Goal: Information Seeking & Learning: Learn about a topic

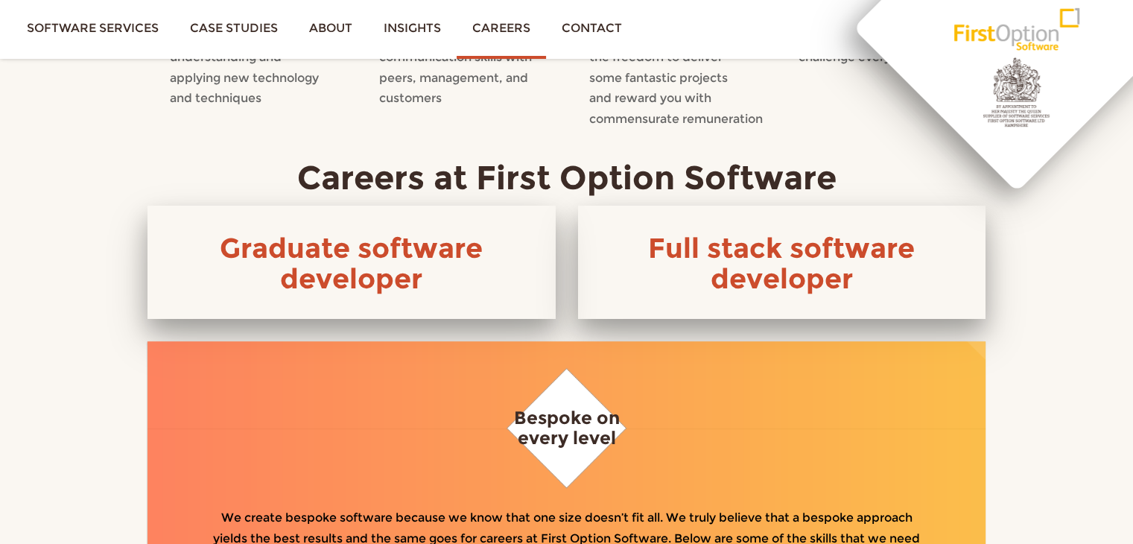
scroll to position [596, 0]
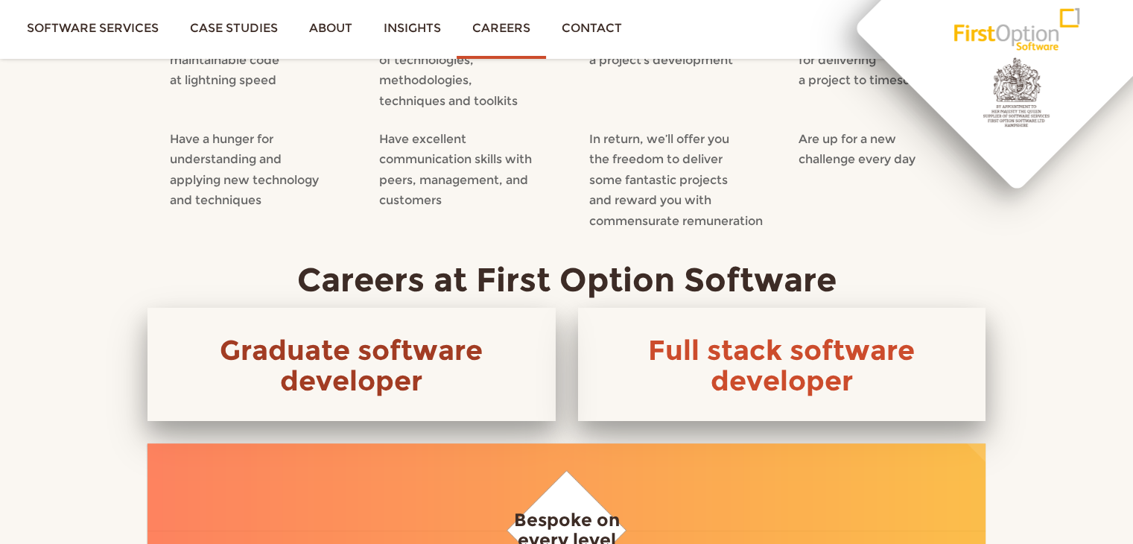
click at [370, 355] on link "Graduate software developer" at bounding box center [351, 365] width 263 height 64
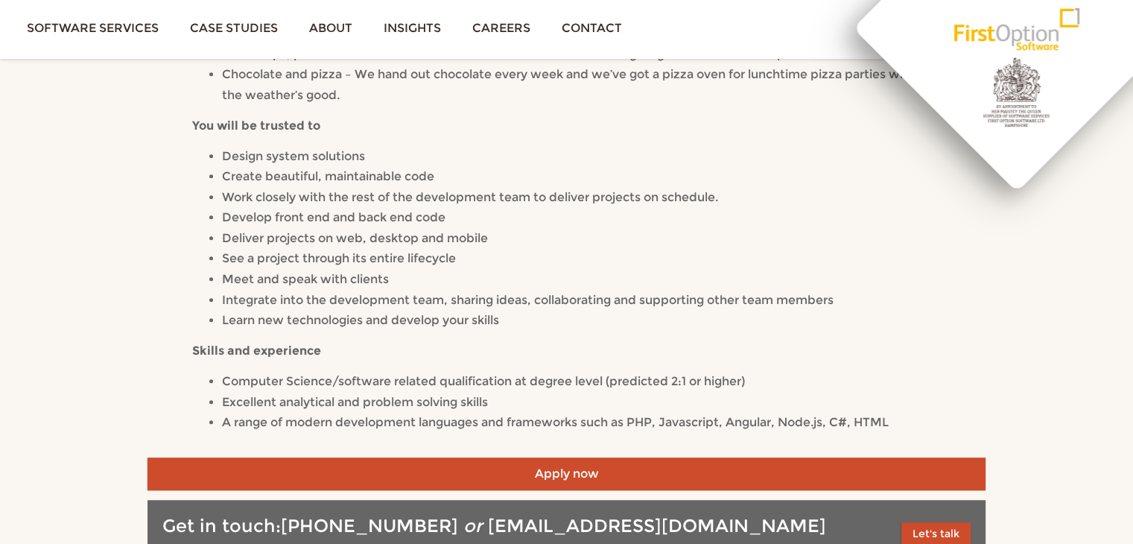
scroll to position [596, 0]
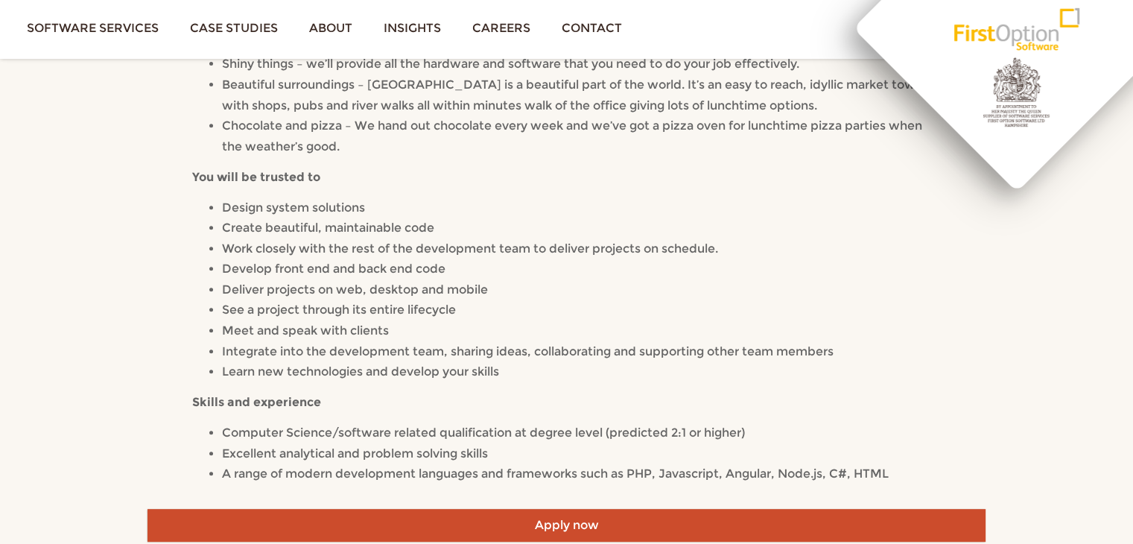
click at [472, 212] on li "Design system solutions" at bounding box center [581, 207] width 719 height 21
click at [594, 285] on li "Deliver projects on web, desktop and mobile" at bounding box center [581, 289] width 719 height 21
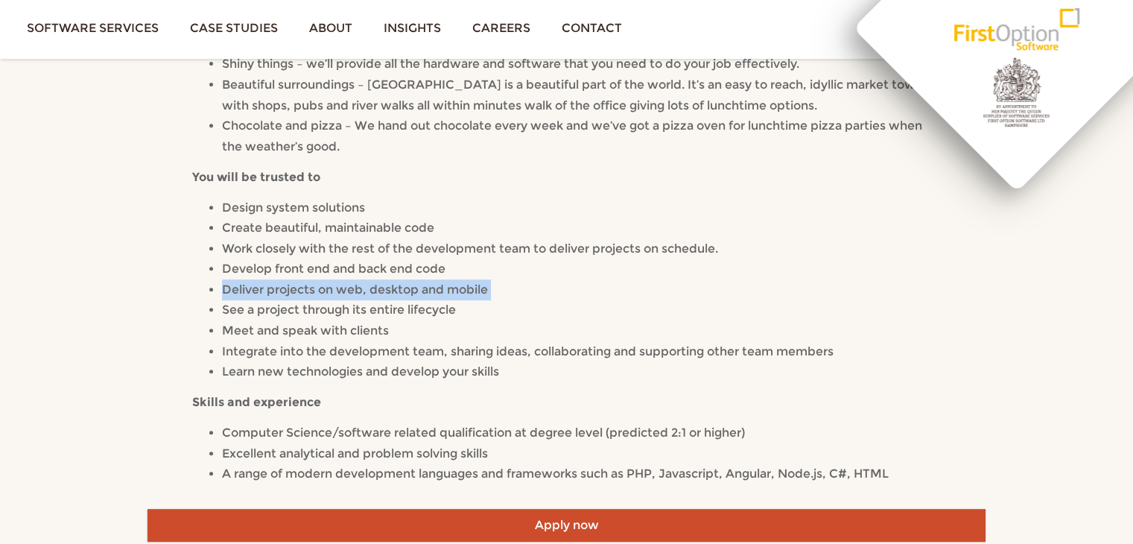
click at [594, 285] on li "Deliver projects on web, desktop and mobile" at bounding box center [581, 289] width 719 height 21
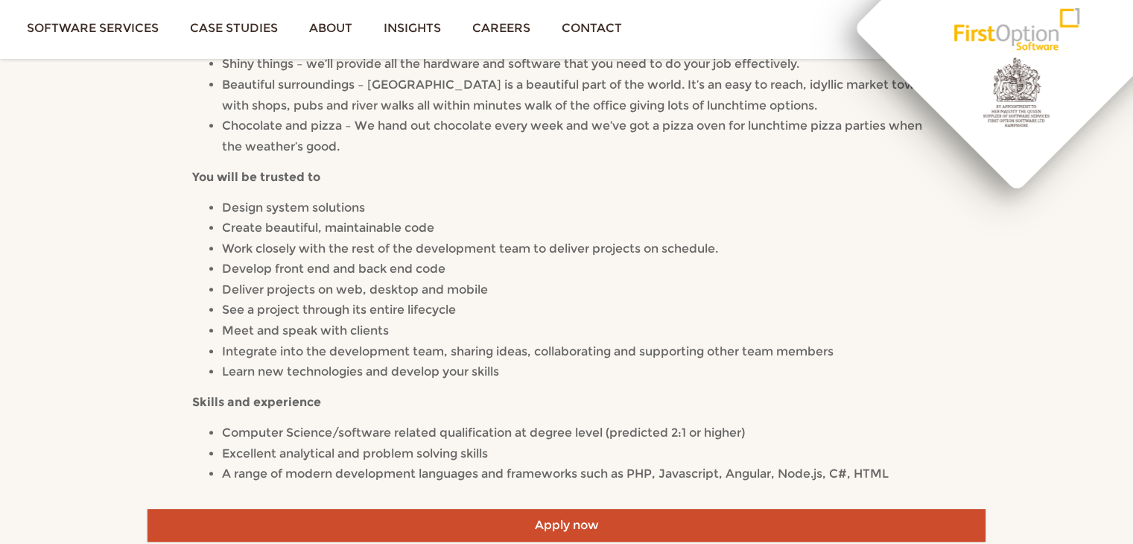
click at [560, 267] on li "Develop front end and back end code" at bounding box center [581, 269] width 719 height 21
click at [579, 259] on li "Develop front end and back end code" at bounding box center [581, 269] width 719 height 21
click at [584, 248] on li "Work closely with the rest of the development team to deliver projects on sched…" at bounding box center [581, 248] width 719 height 21
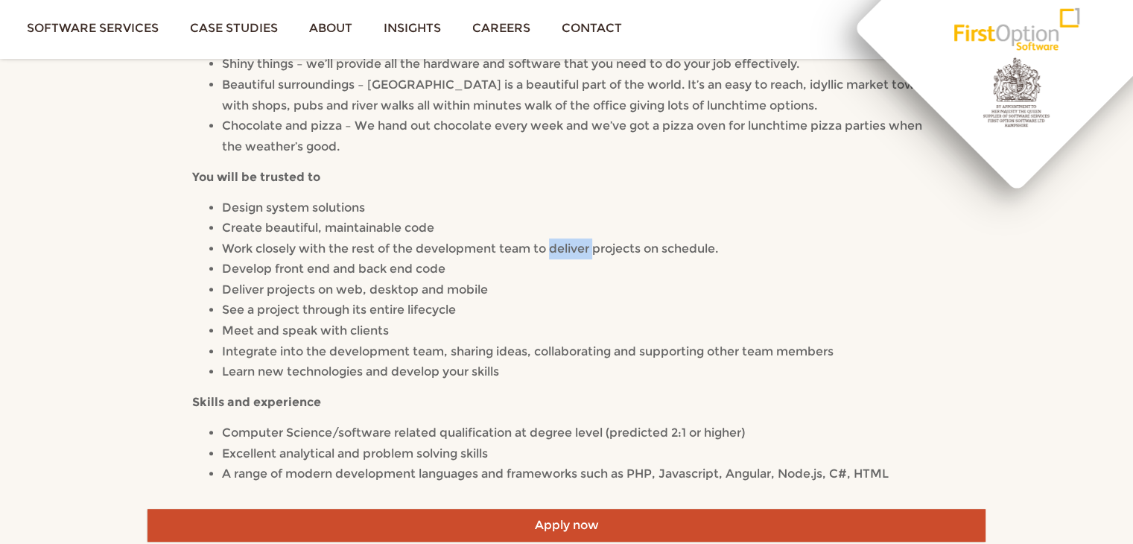
click at [584, 248] on li "Work closely with the rest of the development team to deliver projects on sched…" at bounding box center [581, 248] width 719 height 21
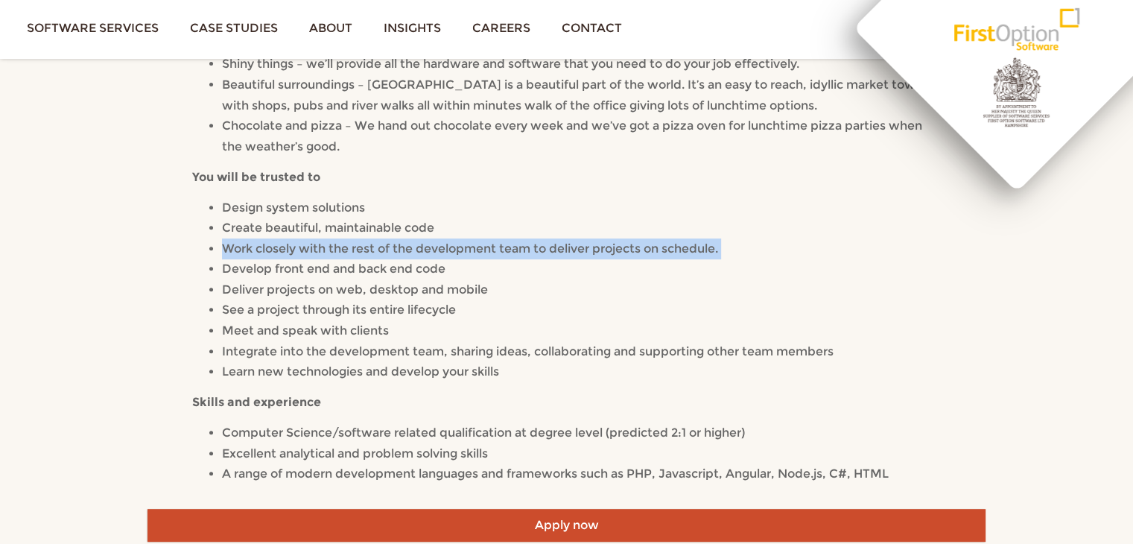
drag, startPoint x: 584, startPoint y: 248, endPoint x: 608, endPoint y: 297, distance: 54.7
click at [585, 248] on li "Work closely with the rest of the development team to deliver projects on sched…" at bounding box center [581, 248] width 719 height 21
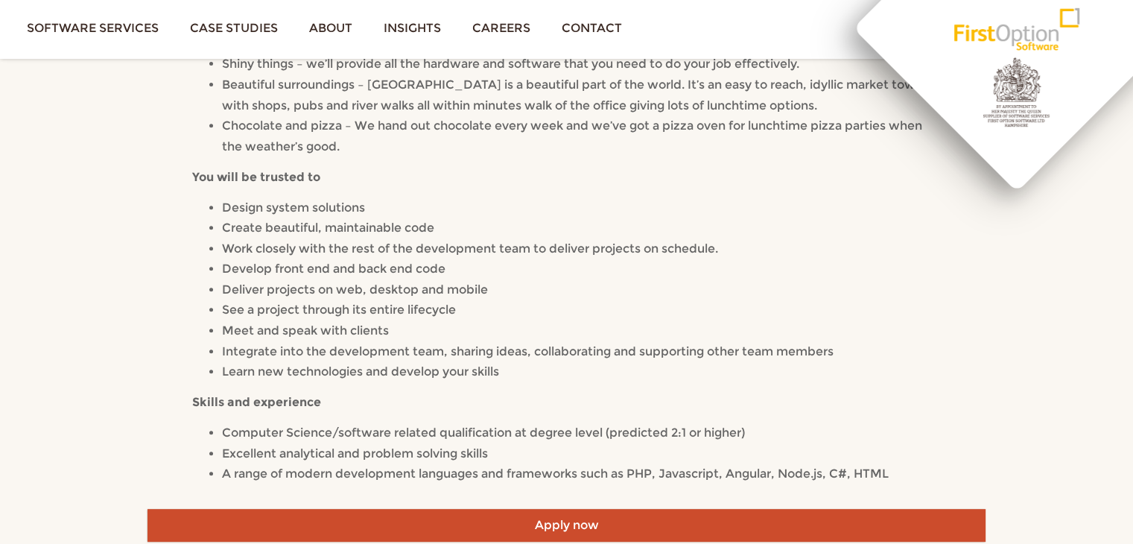
click at [608, 297] on li "Deliver projects on web, desktop and mobile" at bounding box center [581, 289] width 719 height 21
click at [604, 263] on li "Develop front end and back end code" at bounding box center [581, 269] width 719 height 21
click at [594, 255] on li "Work closely with the rest of the development team to deliver projects on sched…" at bounding box center [581, 248] width 719 height 21
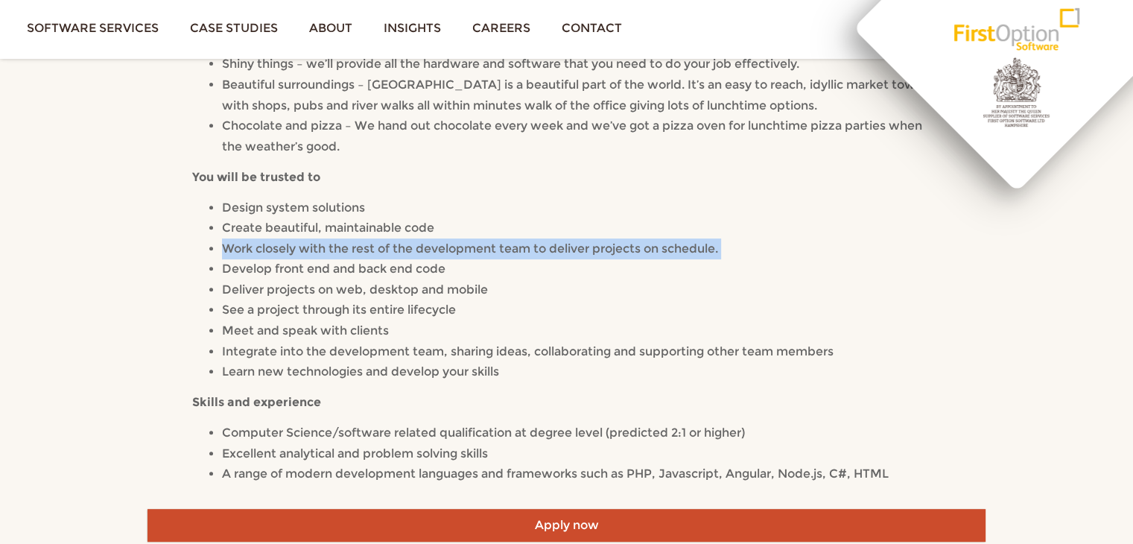
click at [594, 255] on li "Work closely with the rest of the development team to deliver projects on sched…" at bounding box center [581, 248] width 719 height 21
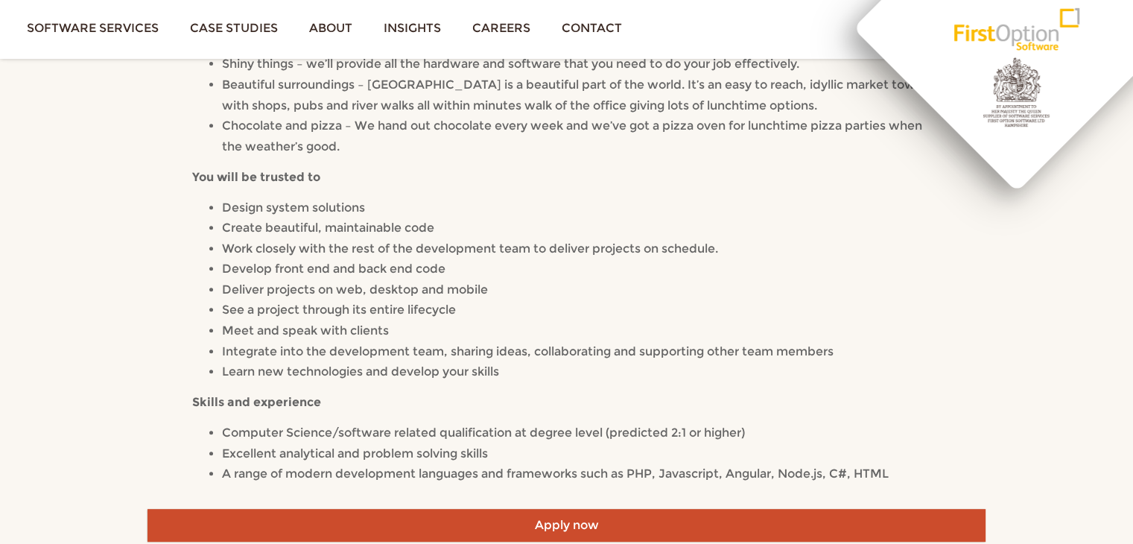
click at [596, 268] on li "Develop front end and back end code" at bounding box center [581, 269] width 719 height 21
click at [586, 251] on li "Work closely with the rest of the development team to deliver projects on sched…" at bounding box center [581, 248] width 719 height 21
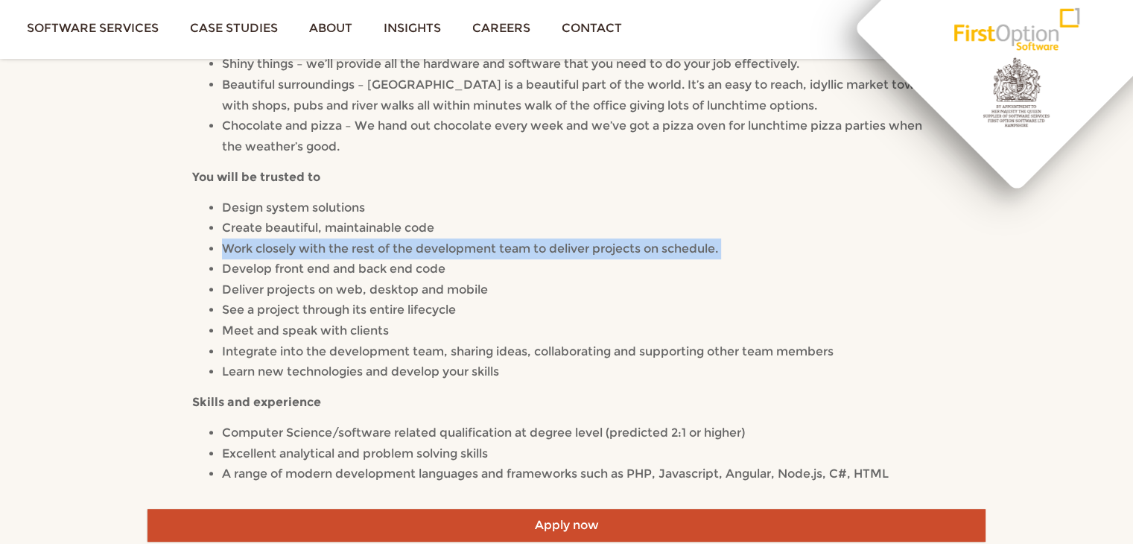
click at [586, 251] on li "Work closely with the rest of the development team to deliver projects on sched…" at bounding box center [581, 248] width 719 height 21
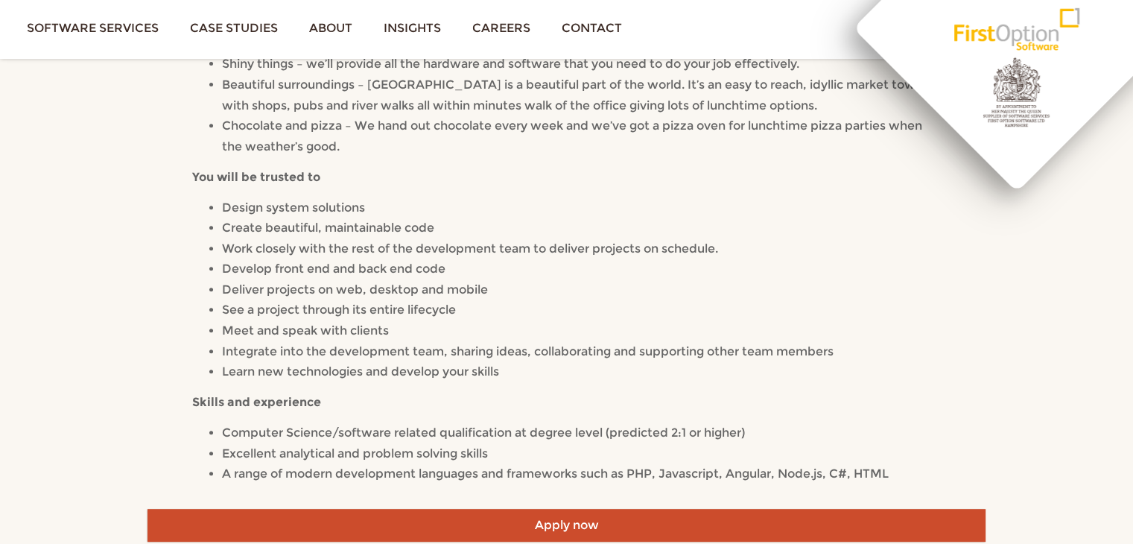
click at [603, 272] on li "Develop front end and back end code" at bounding box center [581, 269] width 719 height 21
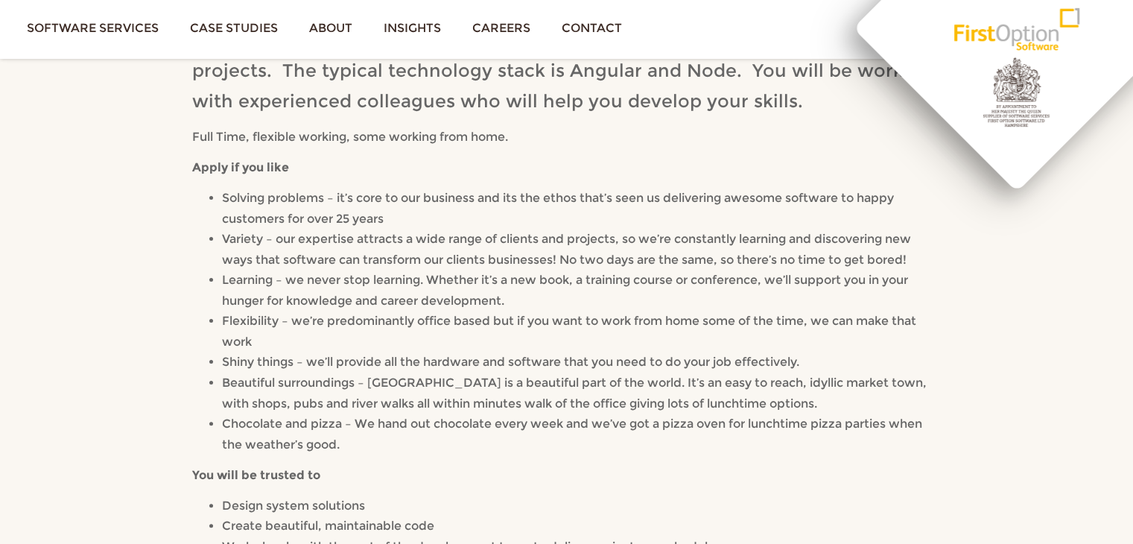
click at [573, 221] on li "Solving problems – it’s core to our business and its the ethos that’s seen us d…" at bounding box center [581, 208] width 719 height 41
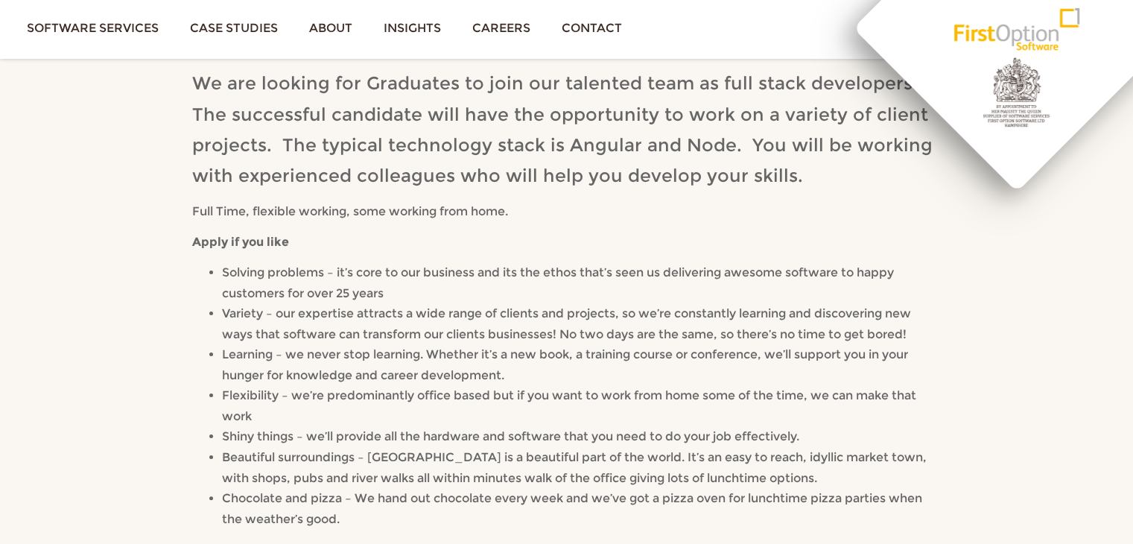
click at [612, 241] on p "Apply if you like" at bounding box center [566, 242] width 749 height 21
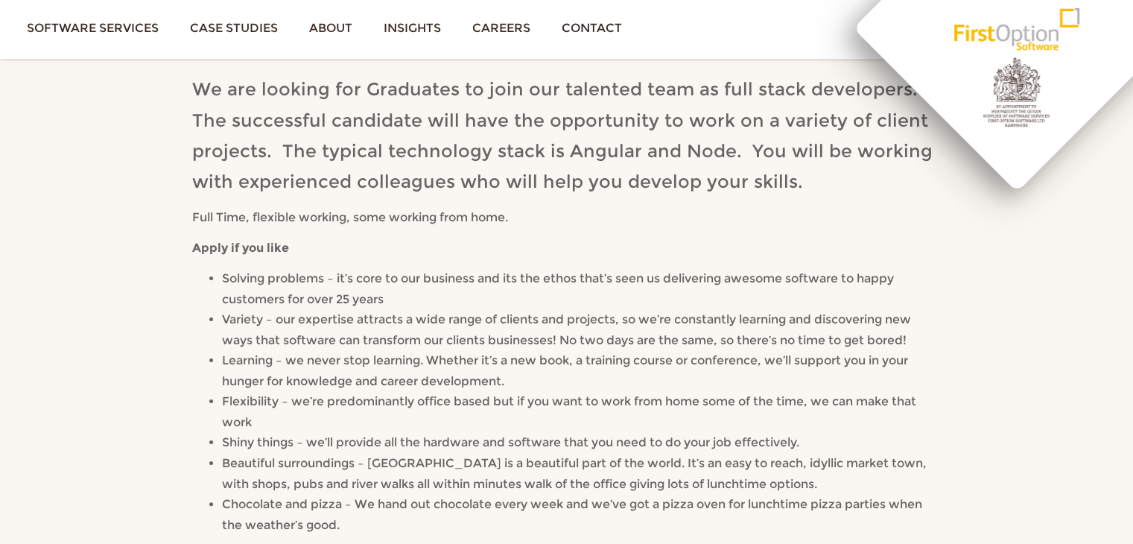
scroll to position [224, 0]
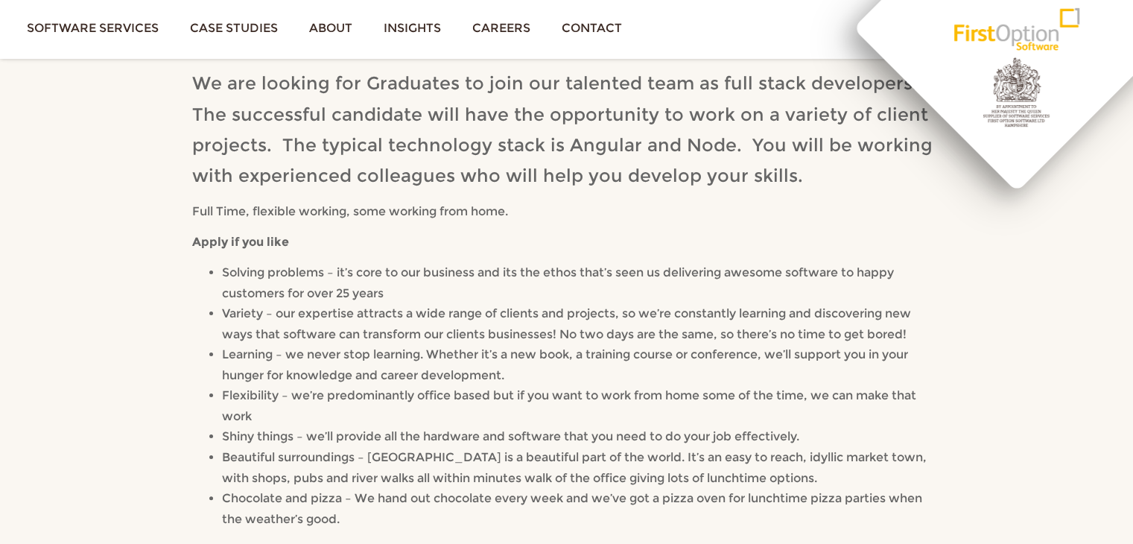
click at [622, 144] on span "We are looking for Graduates to join our talented team as full stack developers…" at bounding box center [562, 129] width 741 height 114
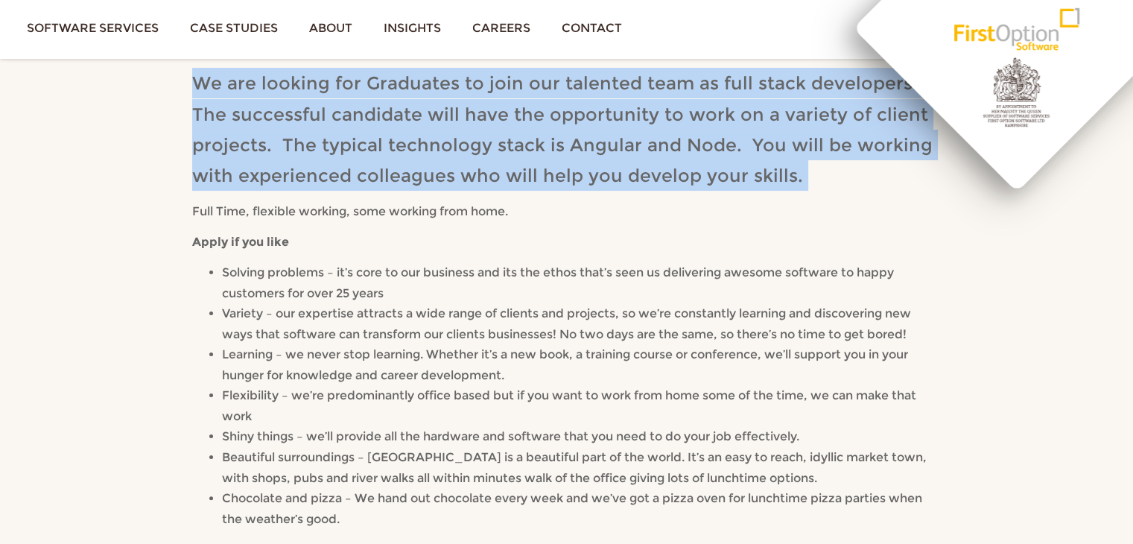
click at [622, 144] on span "We are looking for Graduates to join our talented team as full stack developers…" at bounding box center [562, 129] width 741 height 114
click at [677, 186] on span "We are looking for Graduates to join our talented team as full stack developers…" at bounding box center [562, 129] width 741 height 114
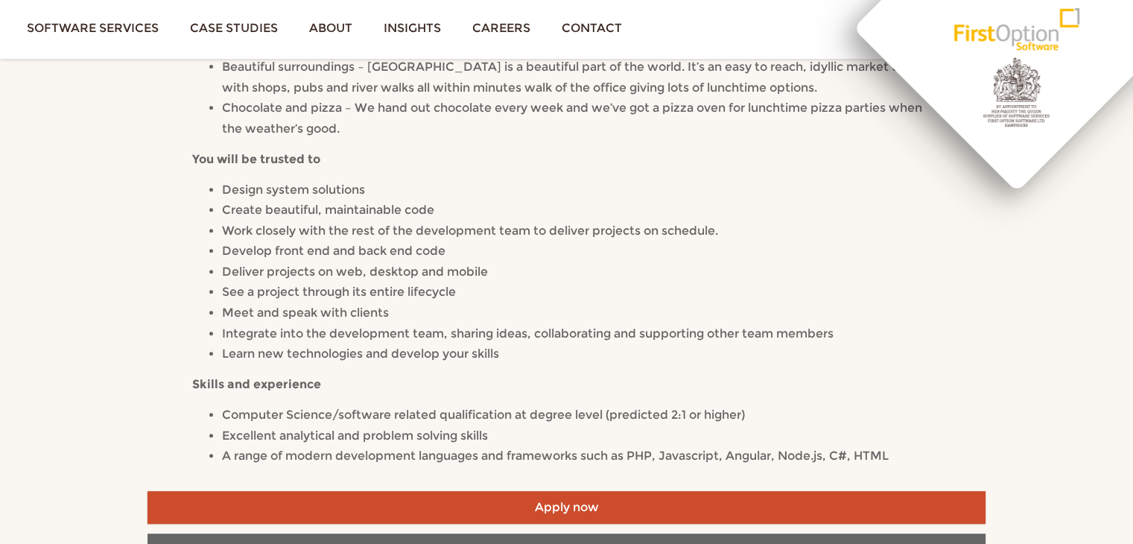
scroll to position [596, 0]
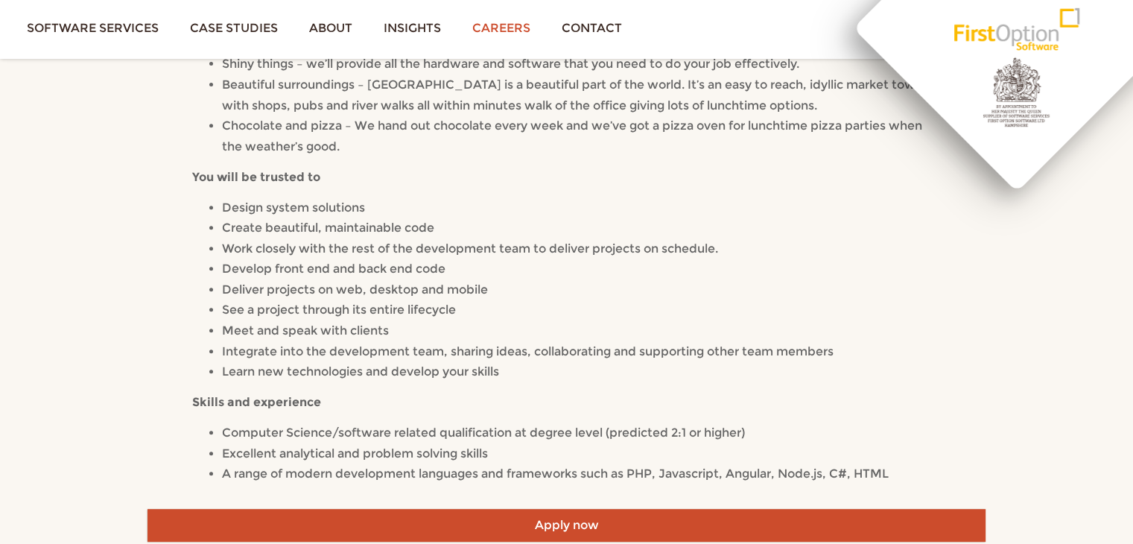
click at [507, 29] on link "Careers" at bounding box center [501, 28] width 89 height 56
